Goal: Book appointment/travel/reservation

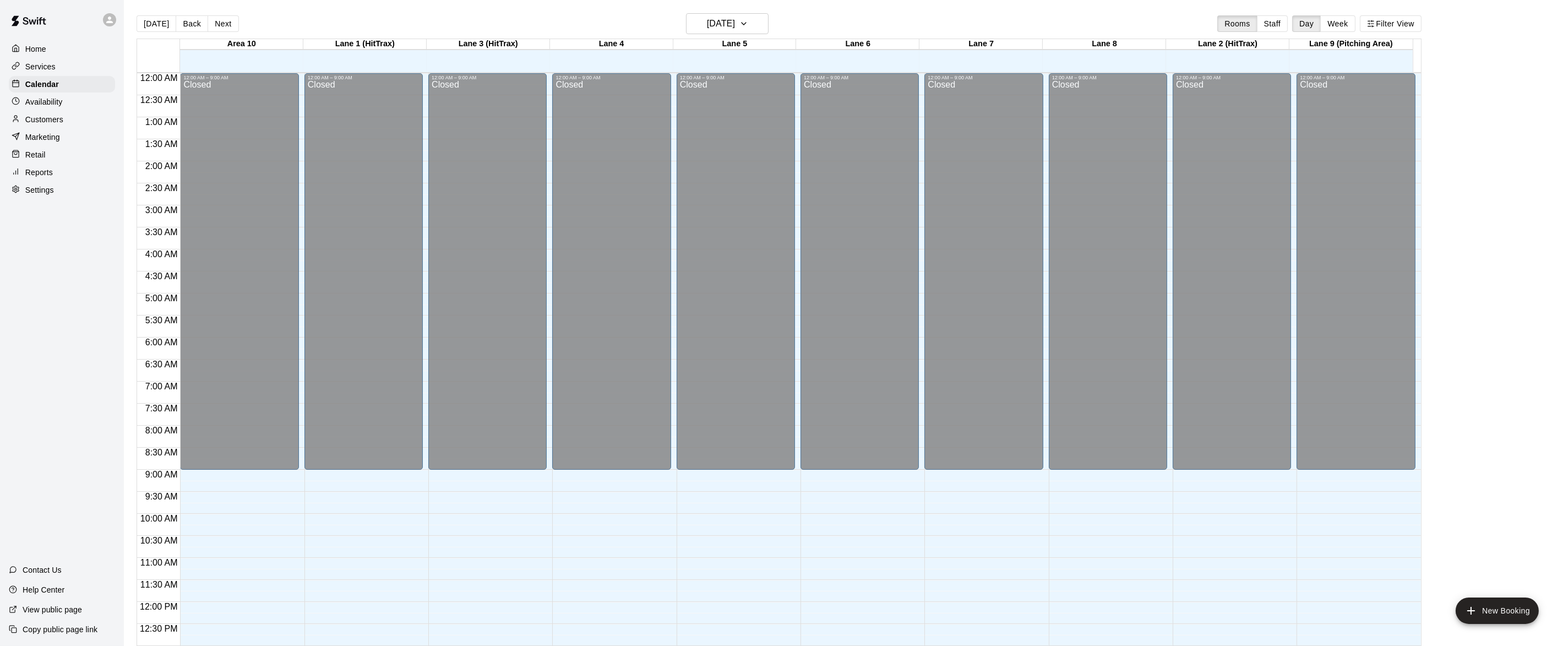
scroll to position [438, 0]
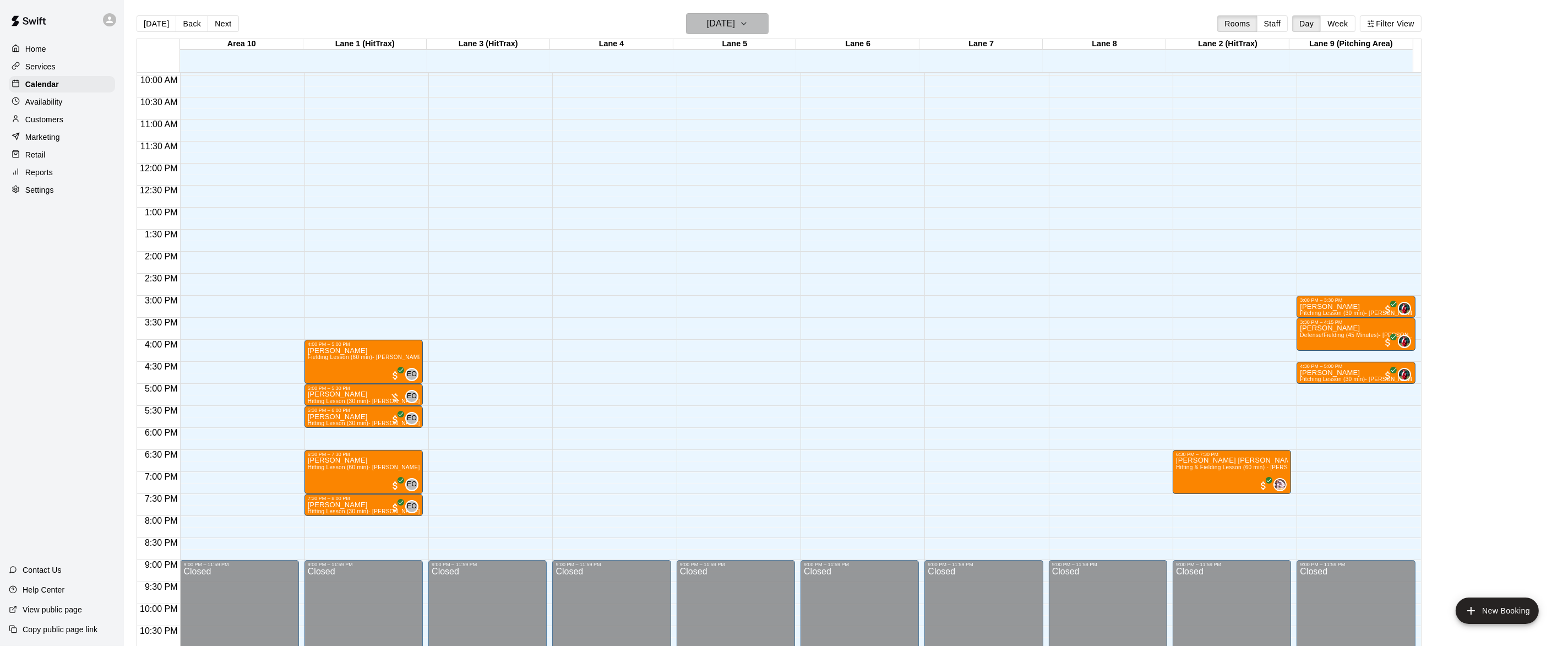
click at [746, 22] on icon "button" at bounding box center [744, 23] width 4 height 2
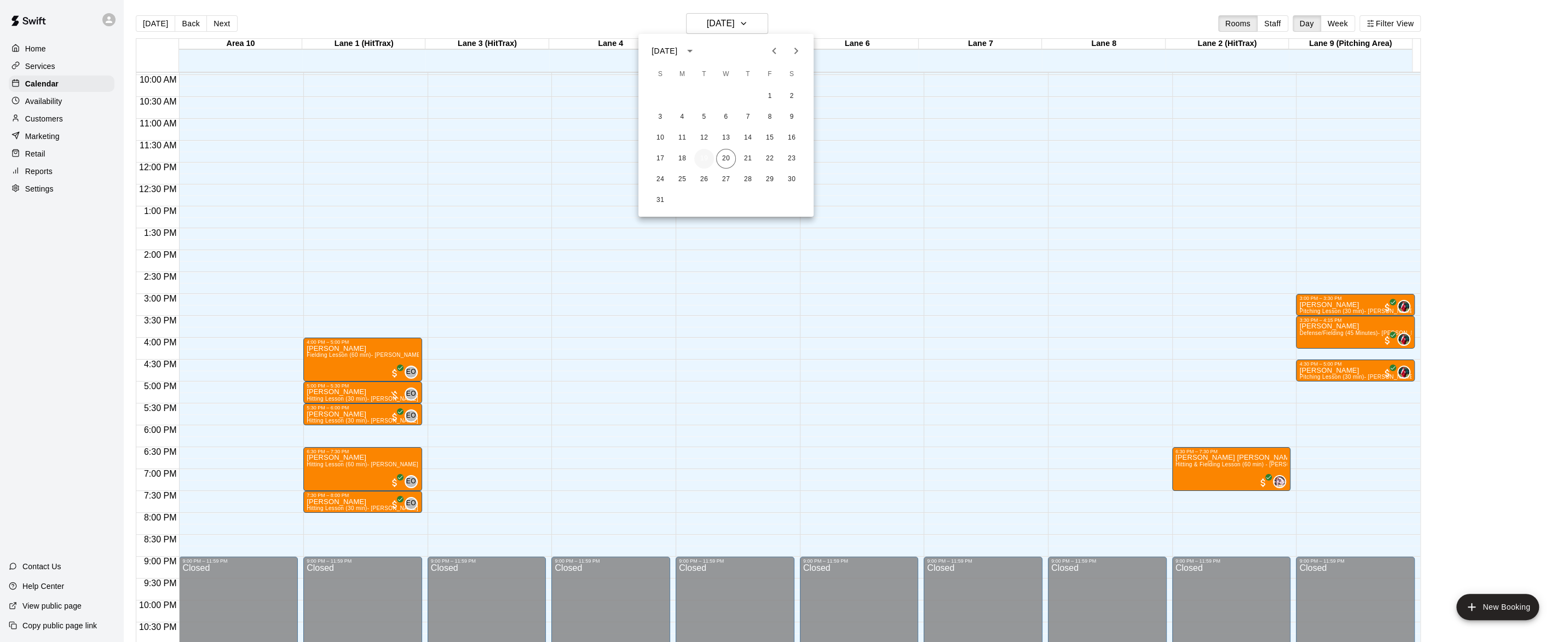
click at [705, 156] on button "19" at bounding box center [704, 159] width 20 height 20
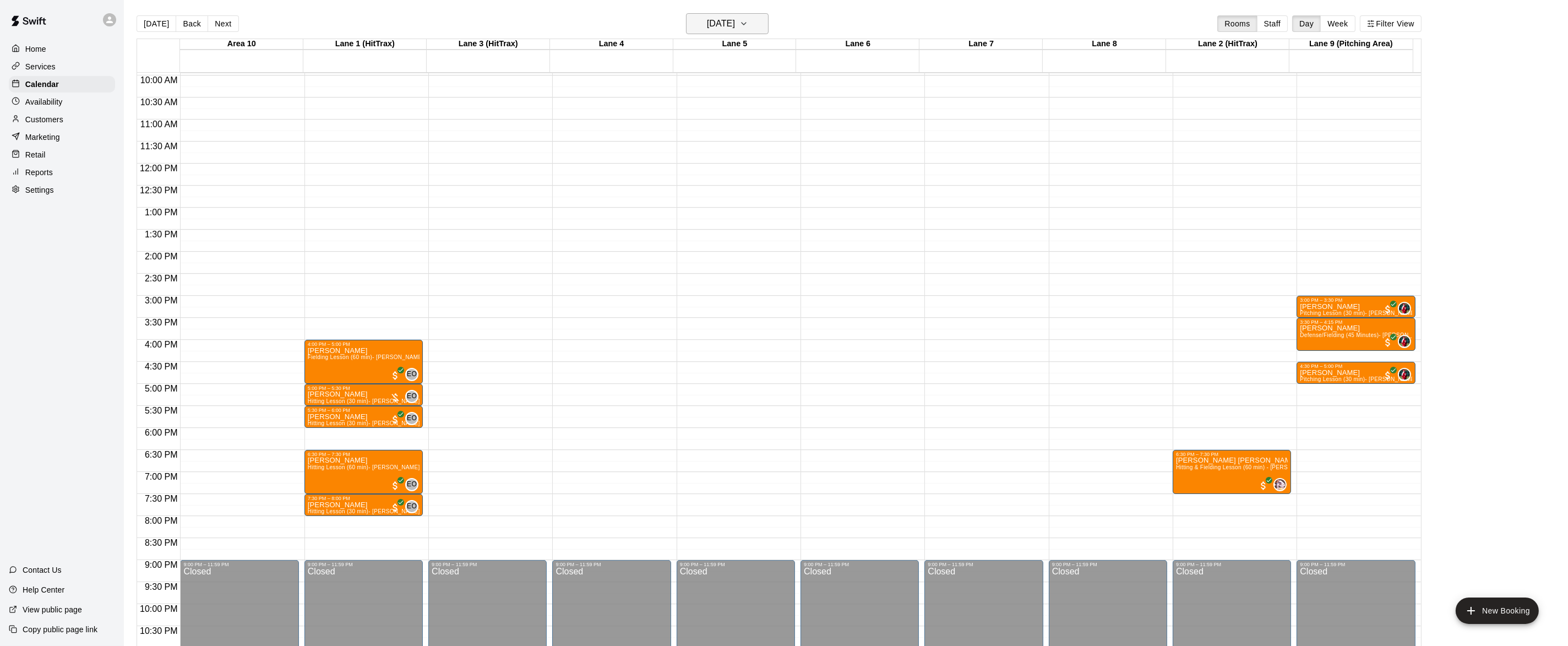
click at [748, 18] on icon "button" at bounding box center [744, 23] width 9 height 13
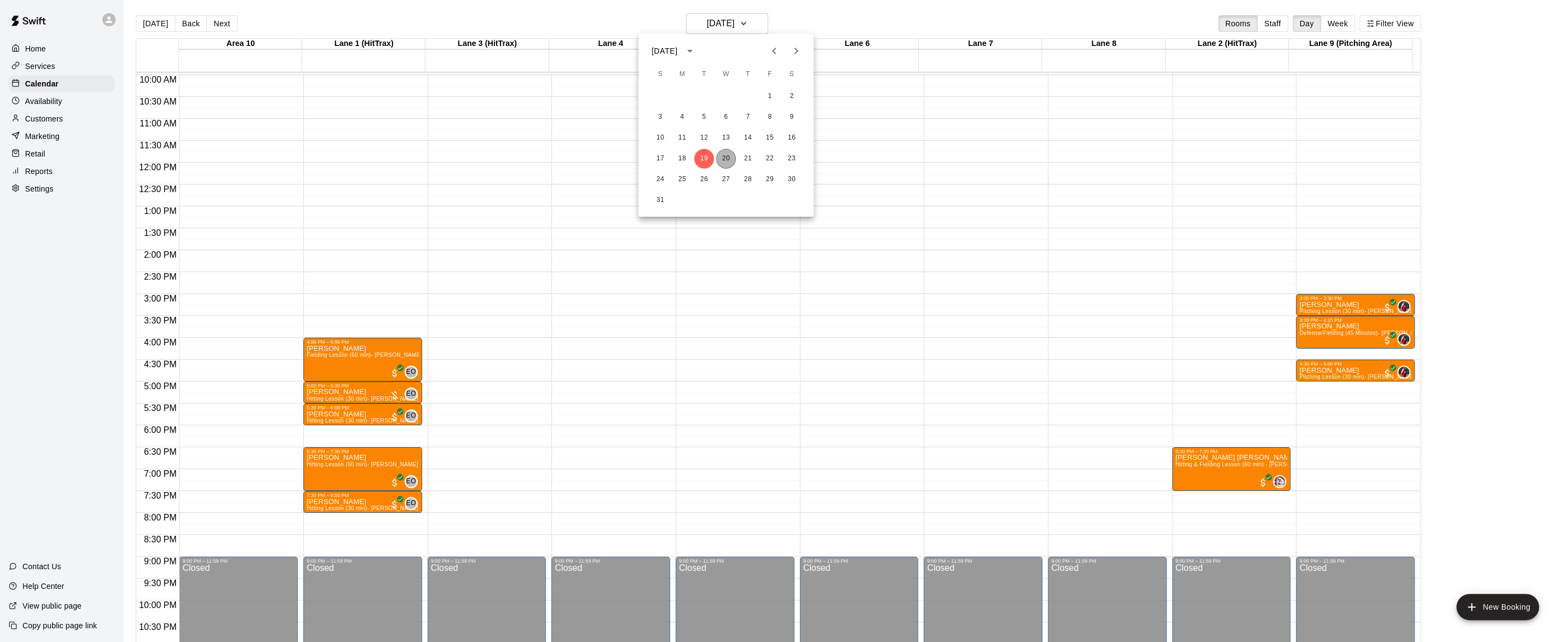
click at [728, 155] on button "20" at bounding box center [726, 159] width 20 height 20
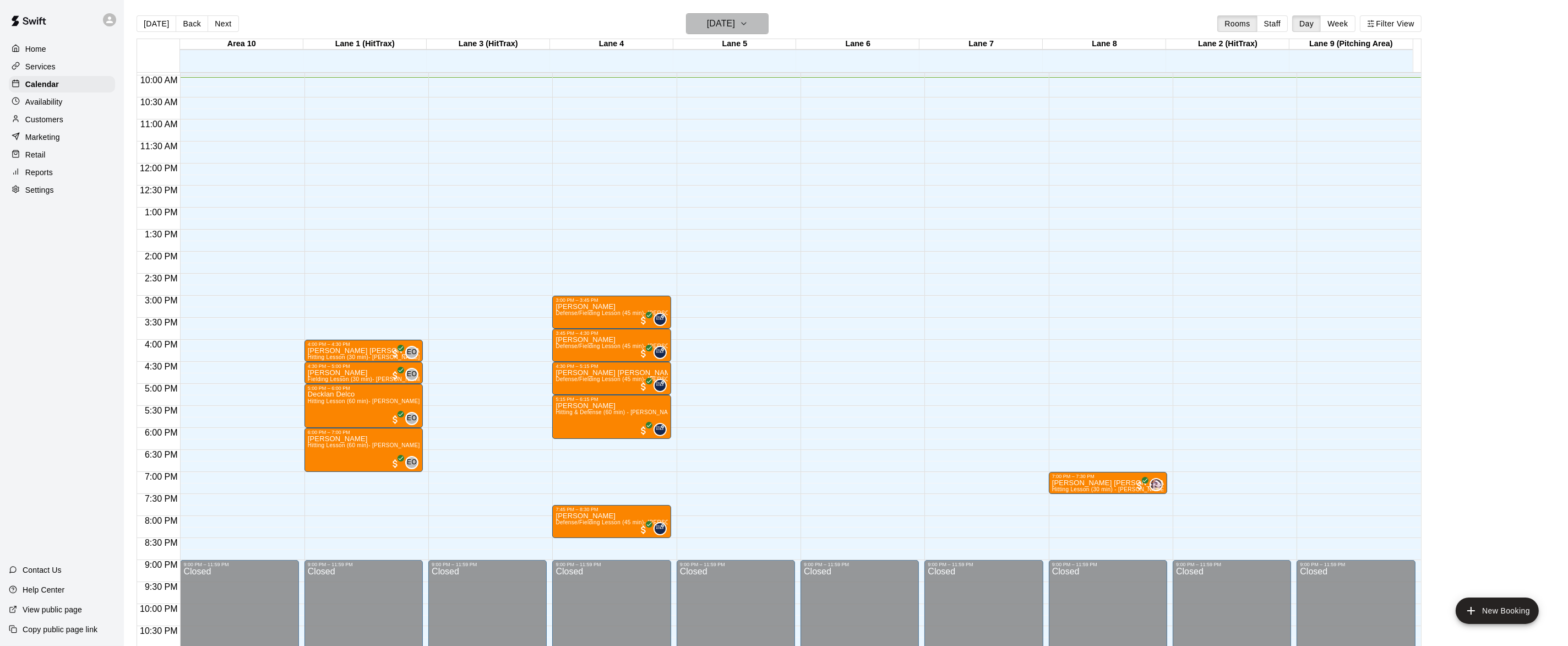
click at [748, 20] on icon "button" at bounding box center [744, 23] width 9 height 13
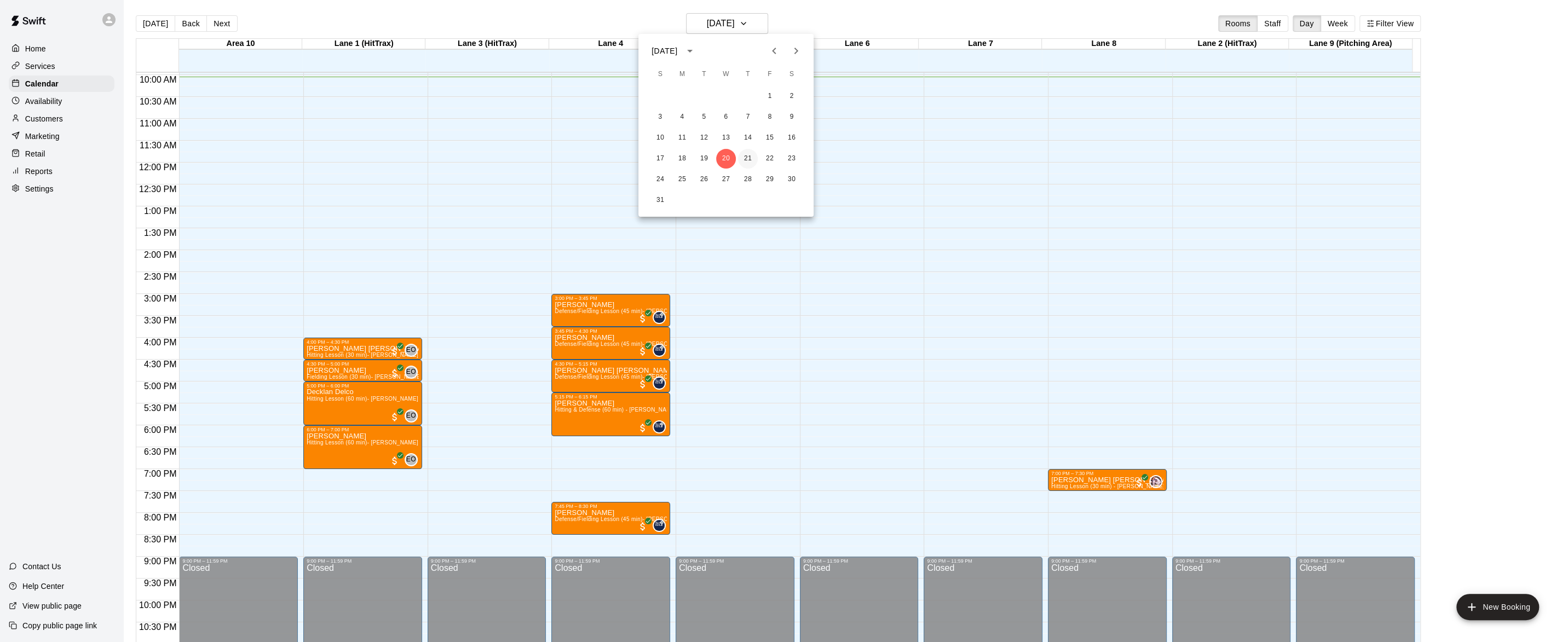
click at [751, 158] on button "21" at bounding box center [748, 159] width 20 height 20
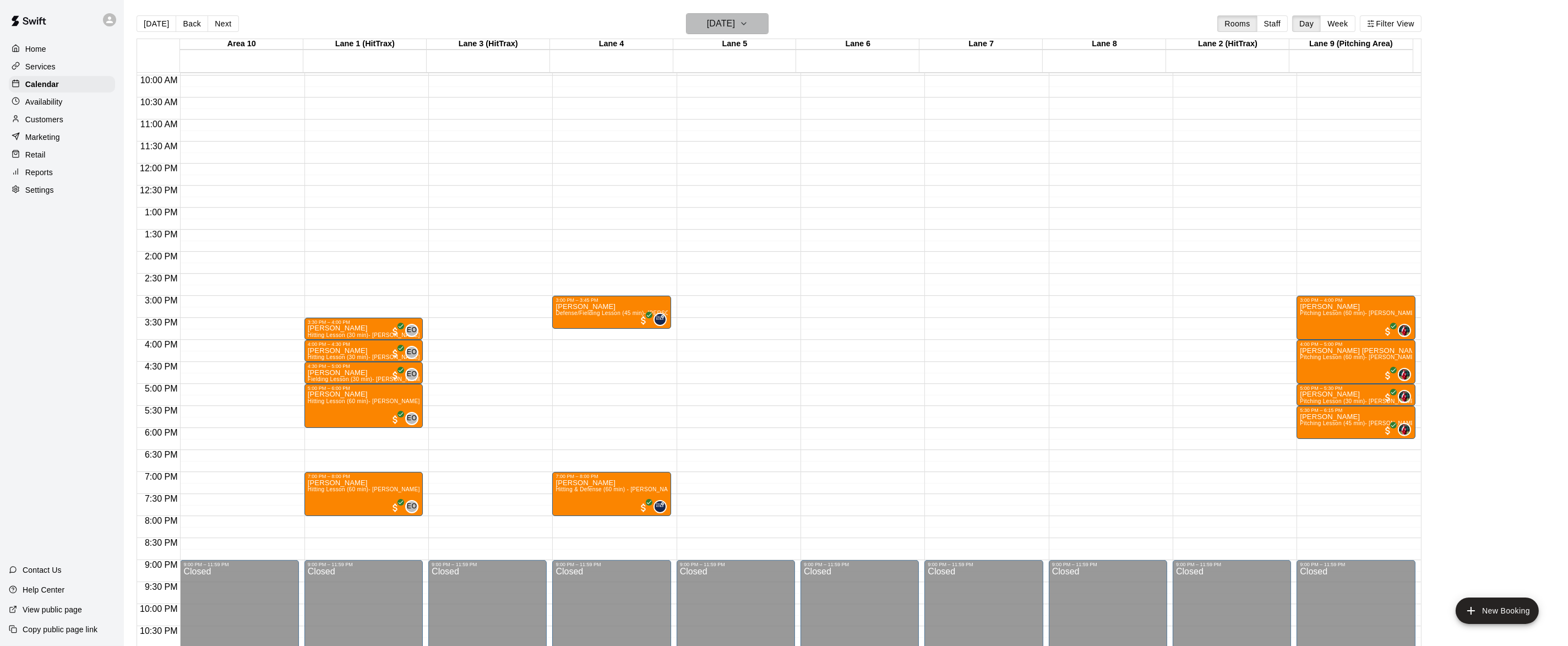
click at [748, 17] on icon "button" at bounding box center [744, 23] width 9 height 13
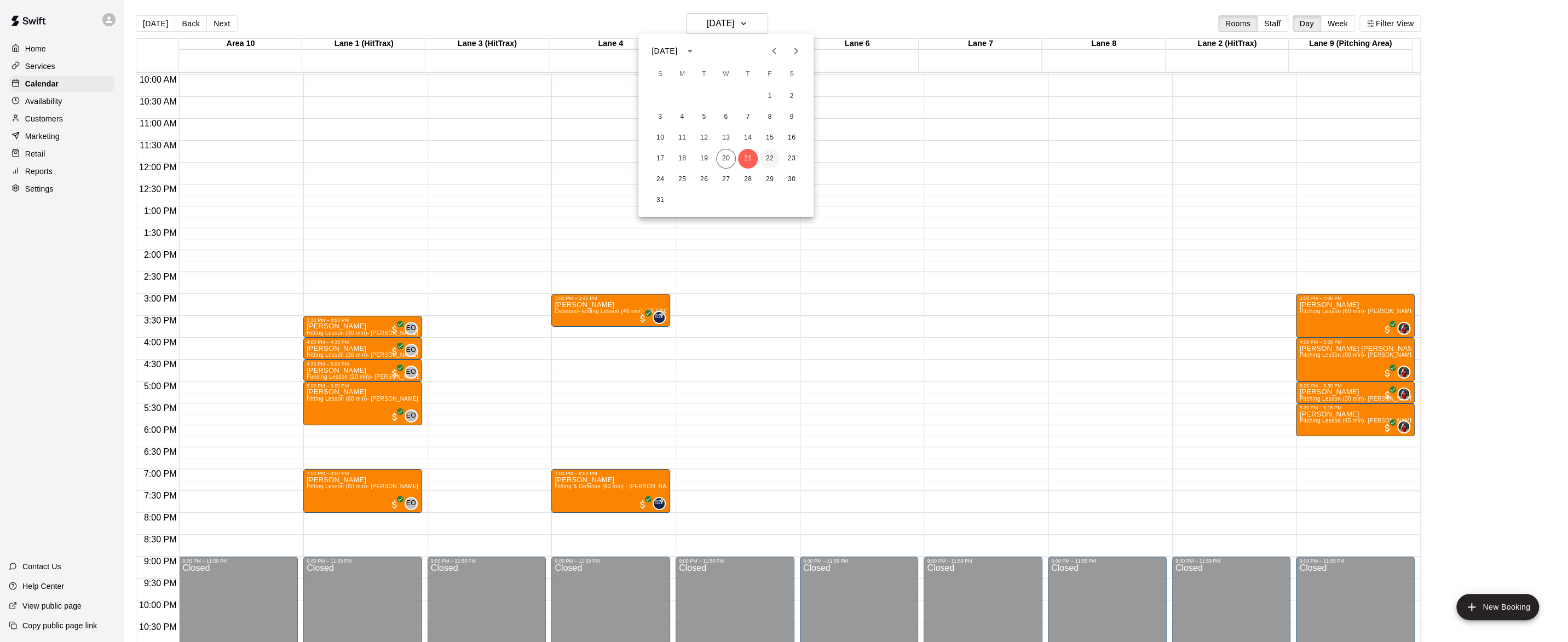
click at [772, 160] on button "22" at bounding box center [770, 159] width 20 height 20
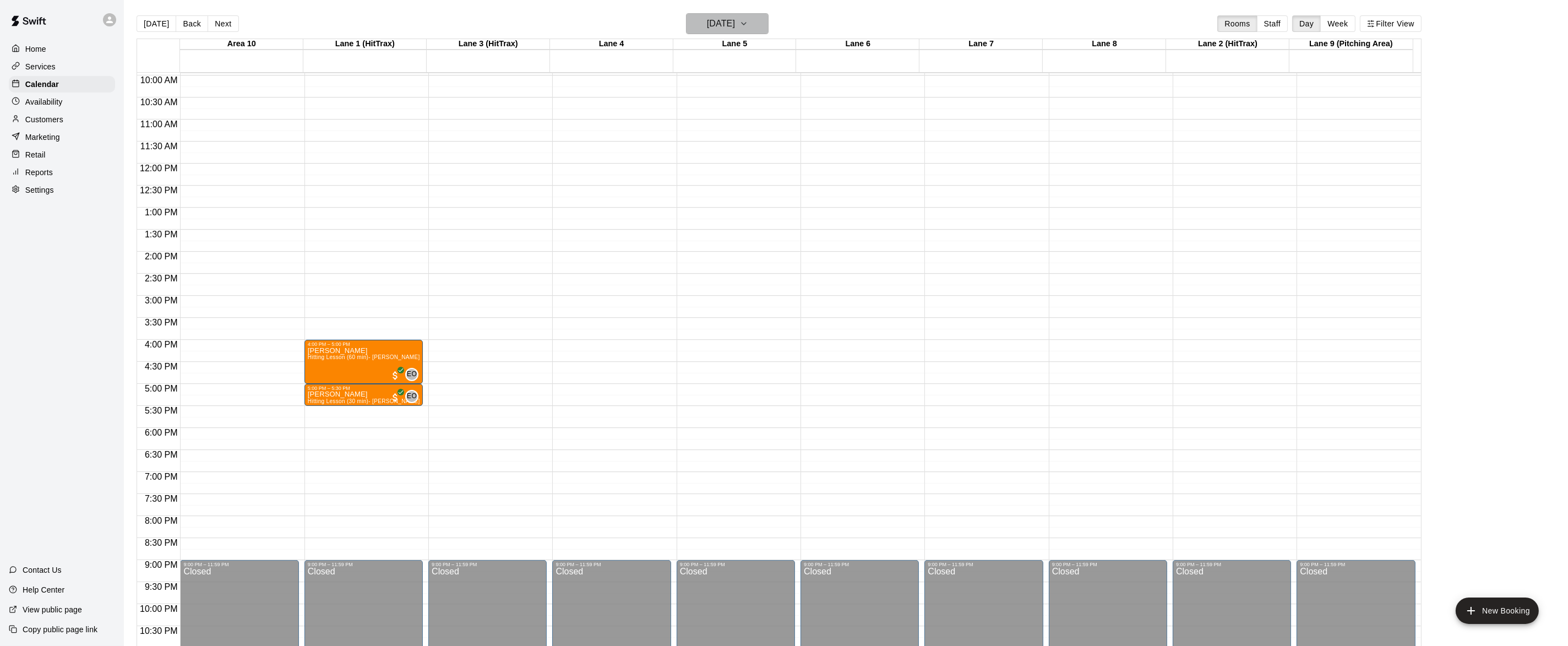
click at [748, 27] on icon "button" at bounding box center [744, 23] width 9 height 13
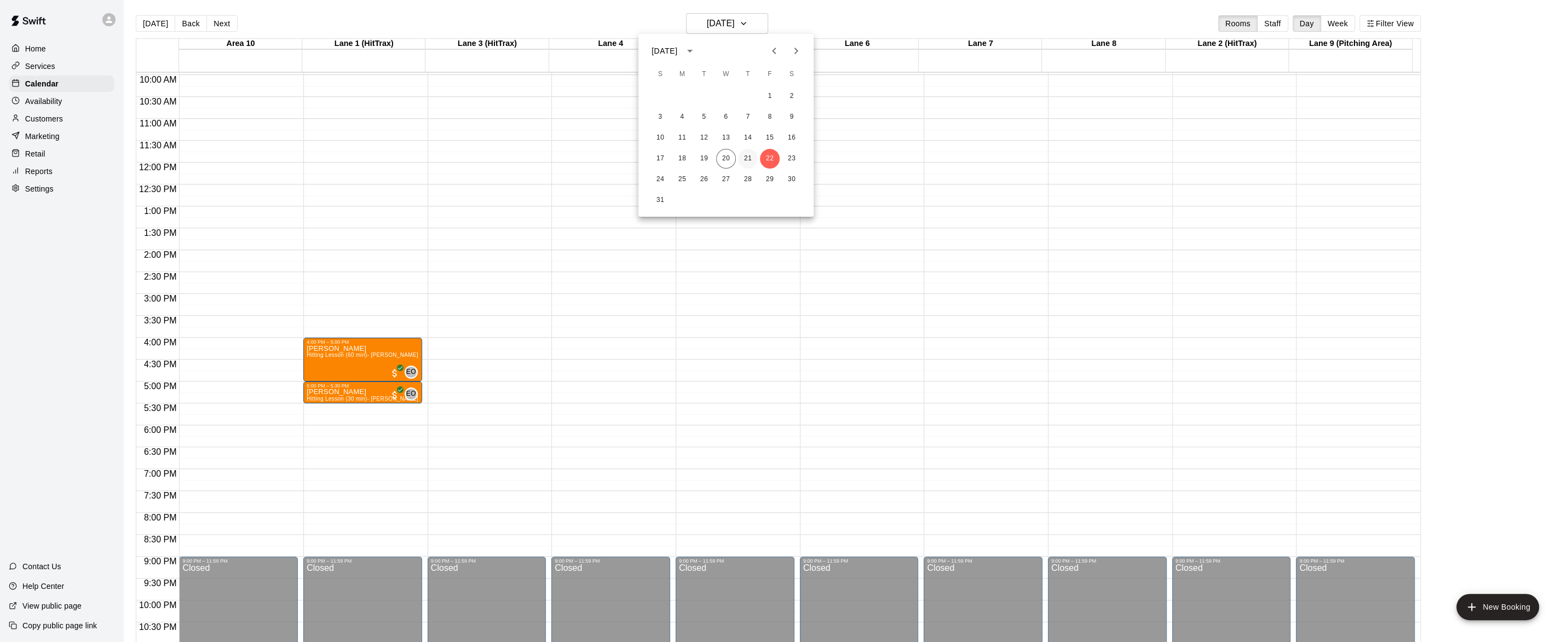
click at [743, 150] on button "21" at bounding box center [748, 159] width 20 height 20
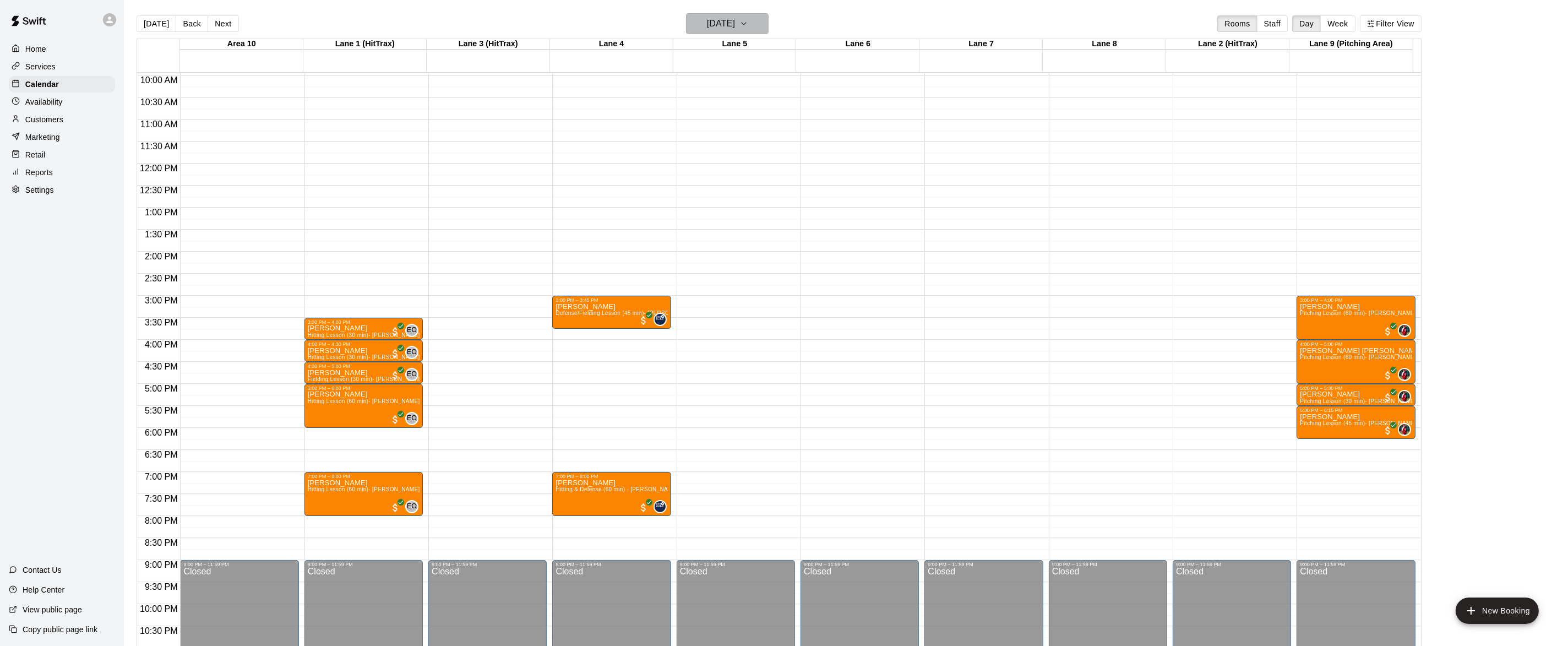
click at [748, 22] on icon "button" at bounding box center [744, 23] width 9 height 13
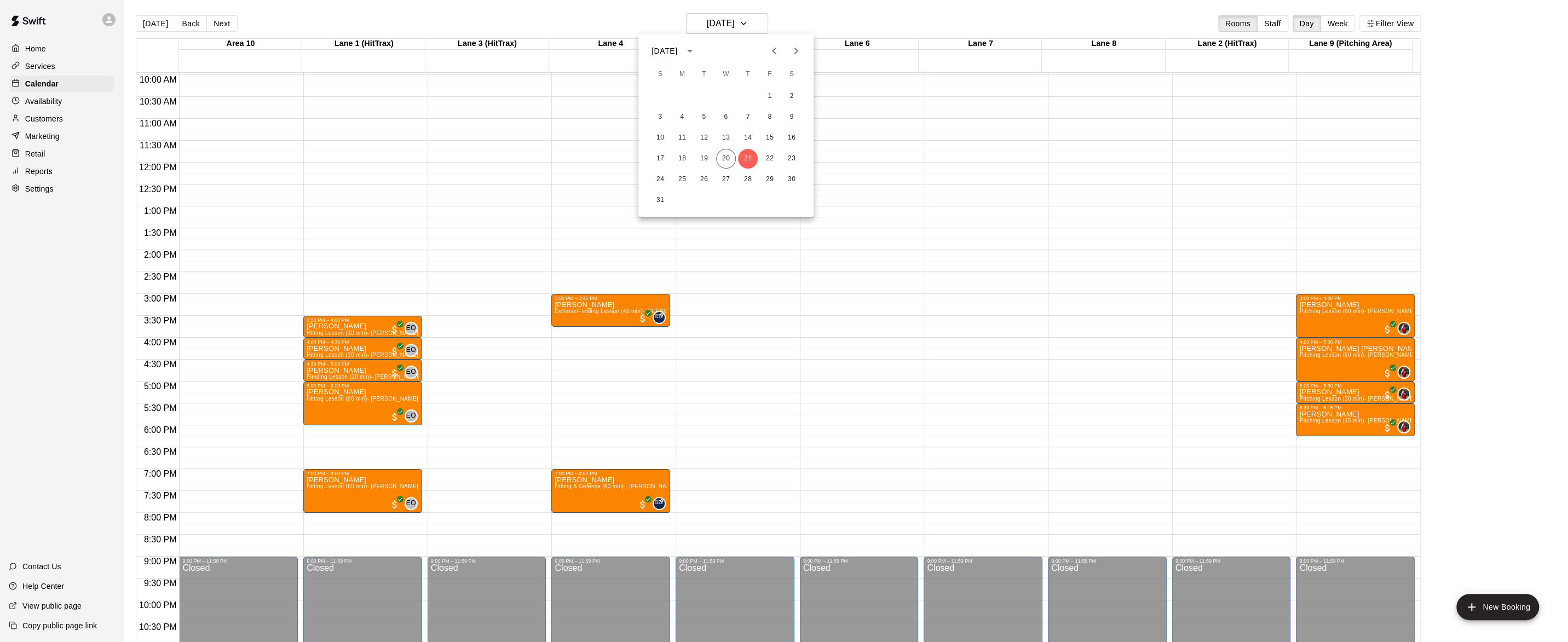
click at [773, 21] on div at bounding box center [784, 321] width 1568 height 642
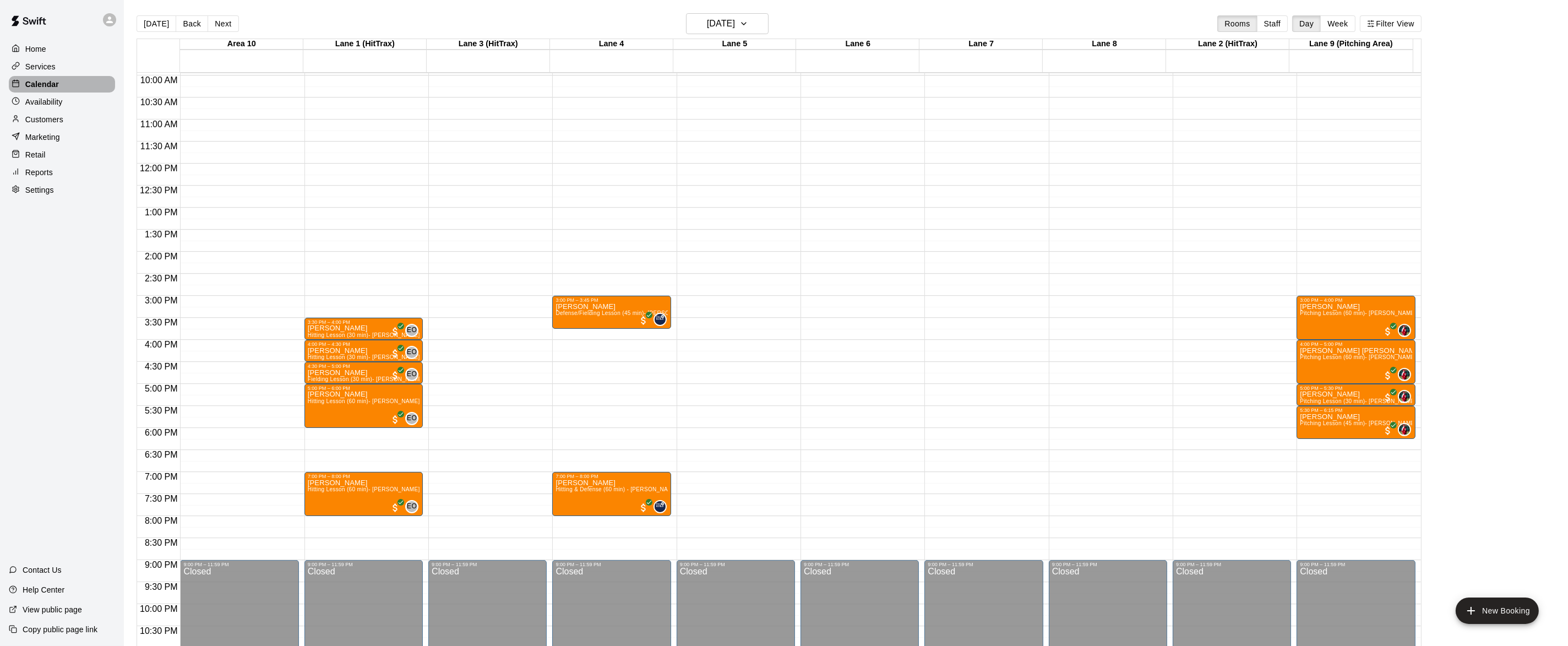
click at [57, 82] on p "Calendar" at bounding box center [41, 85] width 33 height 11
click at [759, 22] on button "[DATE]" at bounding box center [727, 23] width 83 height 21
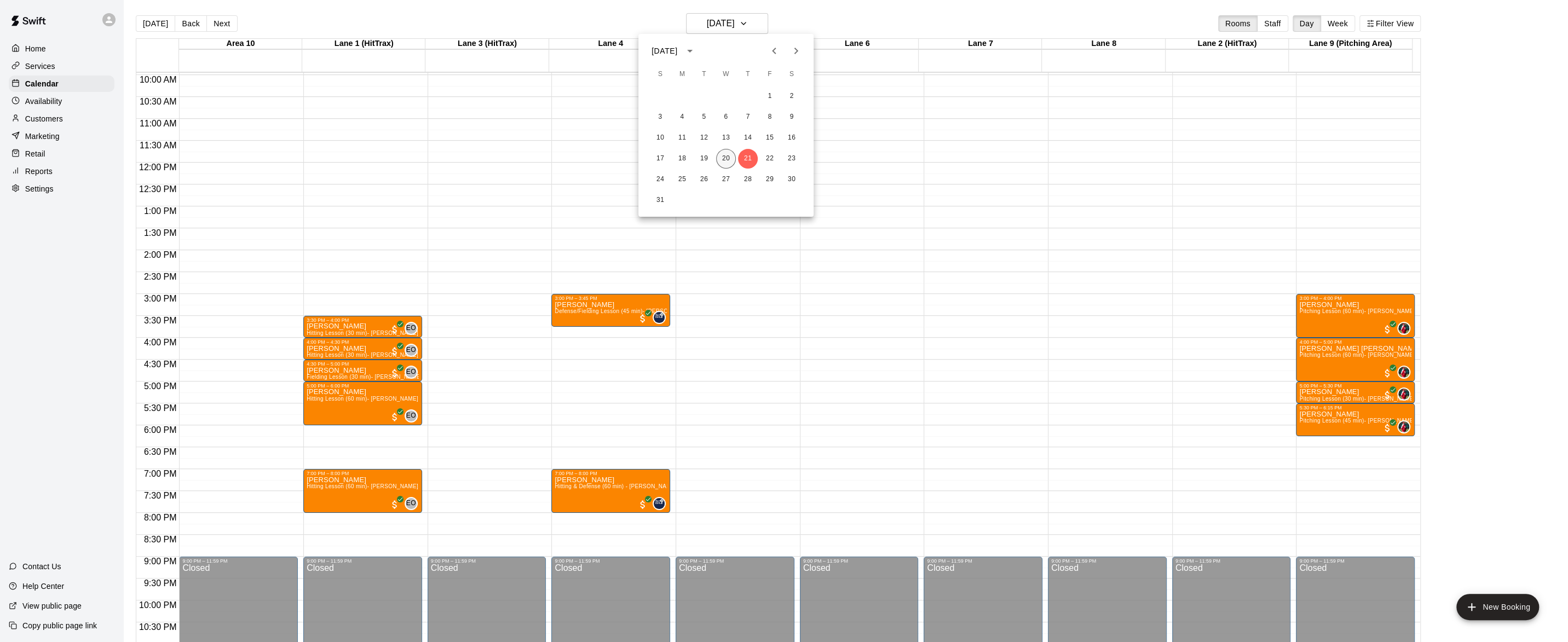
click at [728, 161] on button "20" at bounding box center [726, 159] width 20 height 20
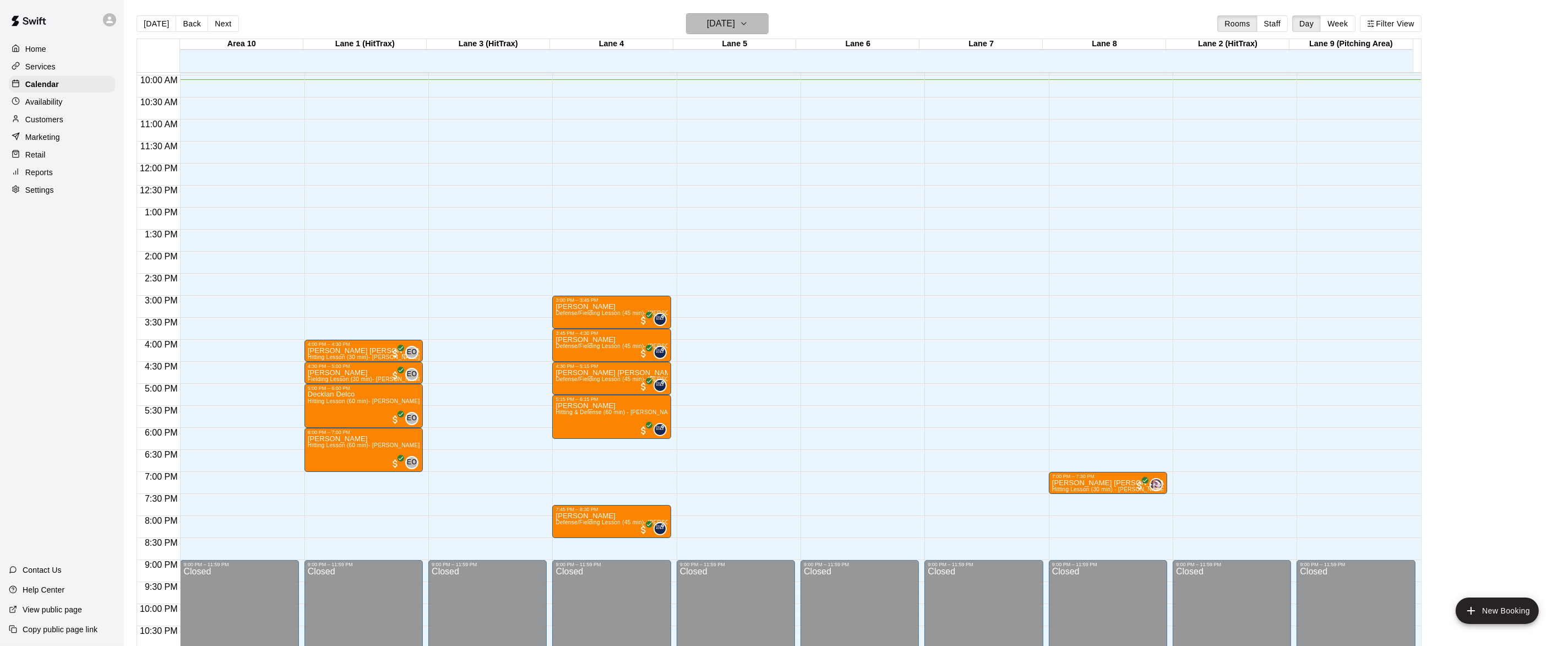
click at [748, 21] on icon "button" at bounding box center [744, 23] width 9 height 13
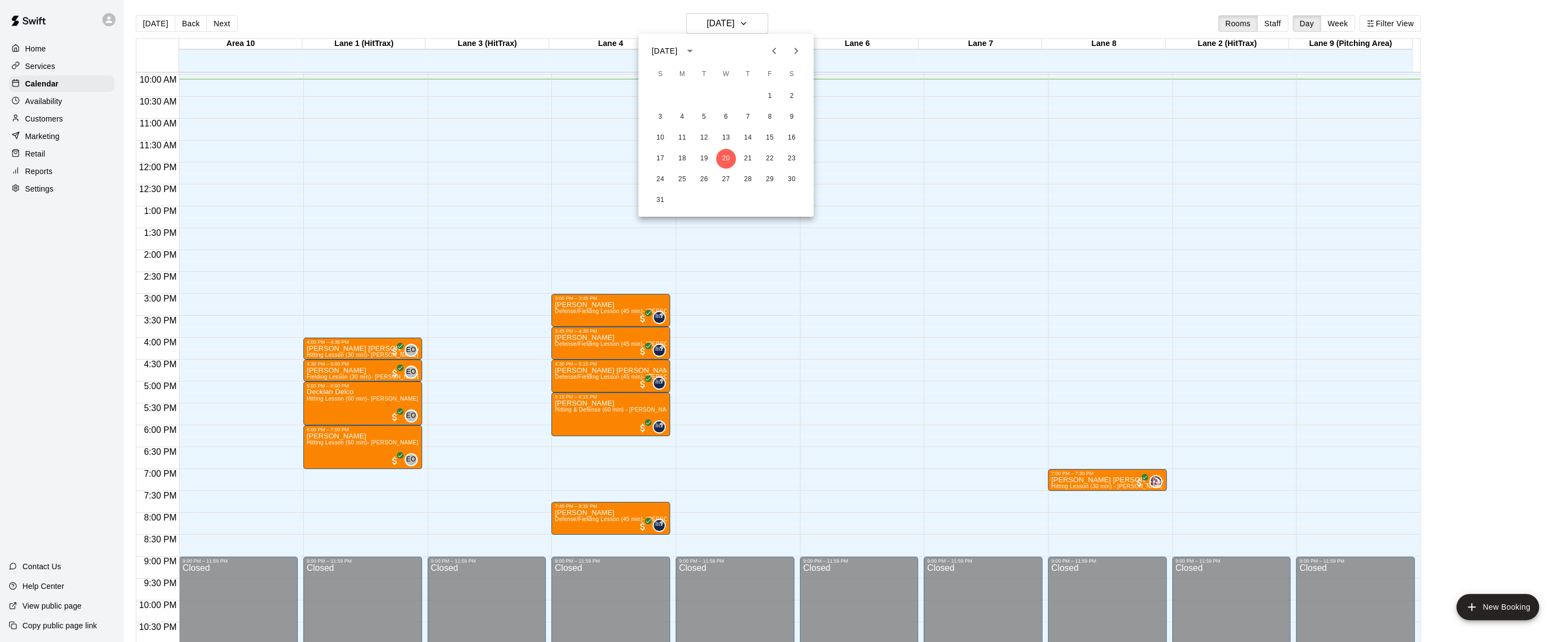
click at [802, 18] on div at bounding box center [784, 321] width 1568 height 642
